Goal: Task Accomplishment & Management: Complete application form

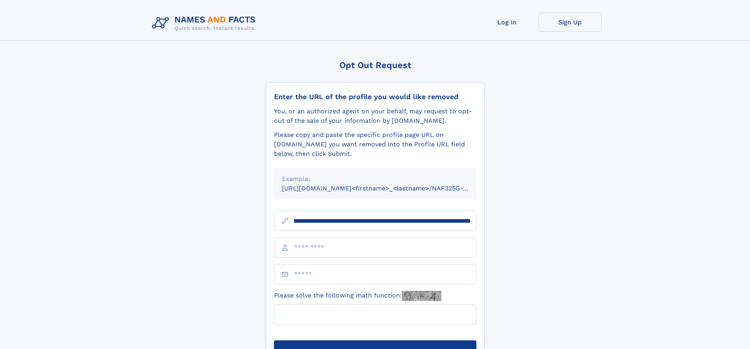
scroll to position [0, 99]
type input "**********"
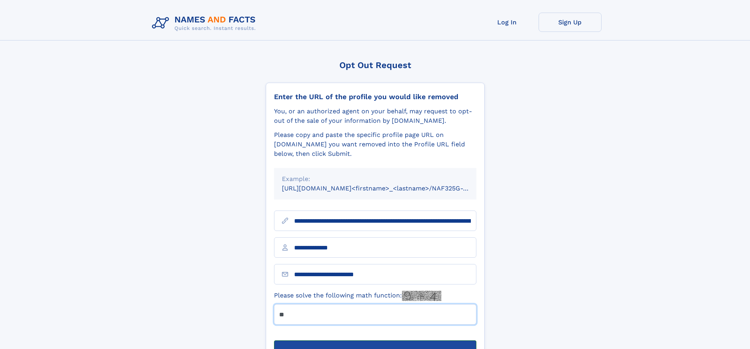
type input "**"
click at [375, 341] on button "Submit Opt Out Request" at bounding box center [375, 353] width 202 height 25
